Goal: Information Seeking & Learning: Understand process/instructions

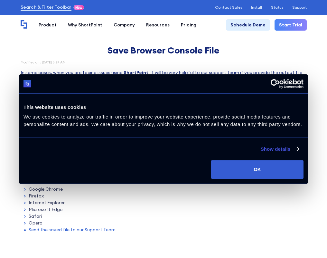
click at [272, 145] on div "Consent Selection Necessary Preferences Statistics Marketing Show details" at bounding box center [164, 146] width 290 height 17
click at [272, 149] on link "Show details" at bounding box center [280, 149] width 38 height 8
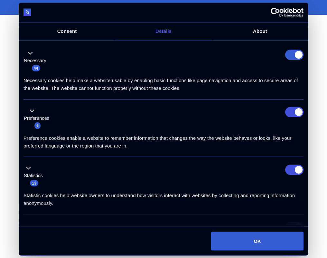
click at [297, 58] on form at bounding box center [294, 54] width 18 height 10
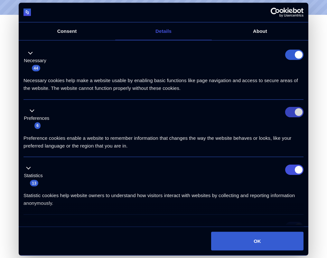
click at [293, 109] on input "Preferences" at bounding box center [294, 112] width 18 height 10
checkbox input "false"
click at [293, 164] on li "Statistics 13 Statistic cookies help website owners to understand how visitors …" at bounding box center [164, 186] width 280 height 58
click at [291, 172] on input "Statistics" at bounding box center [294, 169] width 18 height 10
checkbox input "false"
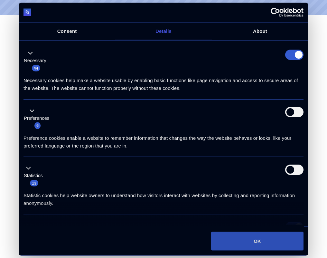
click at [238, 248] on button "OK" at bounding box center [257, 241] width 92 height 19
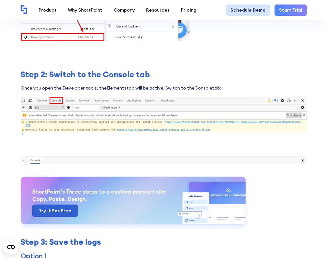
scroll to position [2255, 0]
